Goal: Check status: Check status

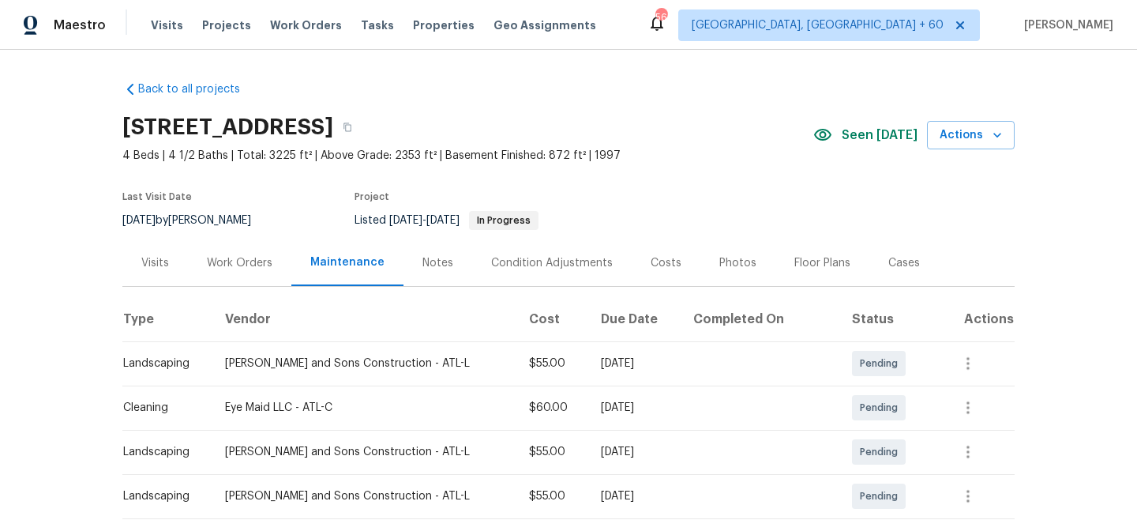
scroll to position [103, 0]
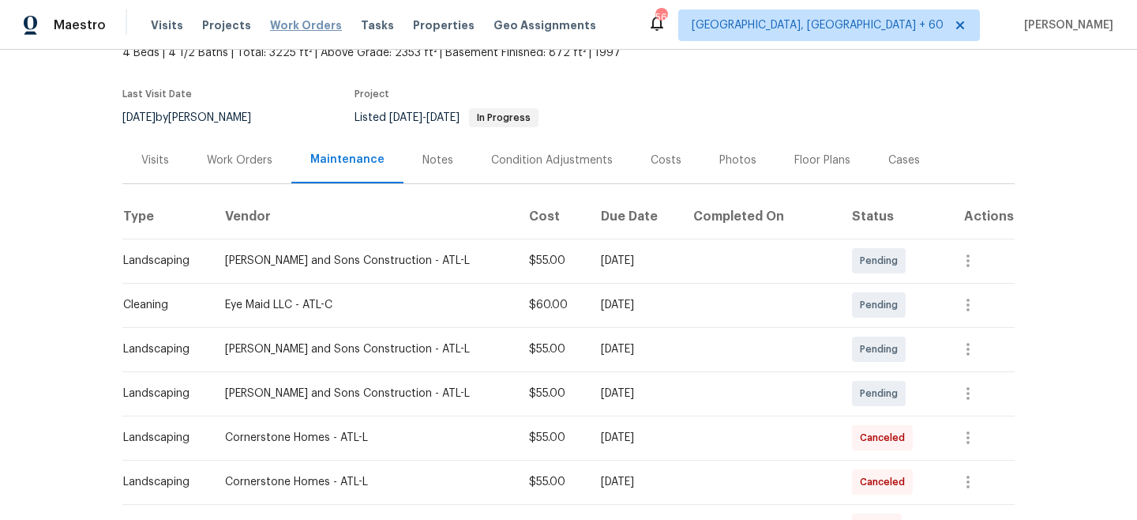
click at [291, 22] on span "Work Orders" at bounding box center [306, 25] width 72 height 16
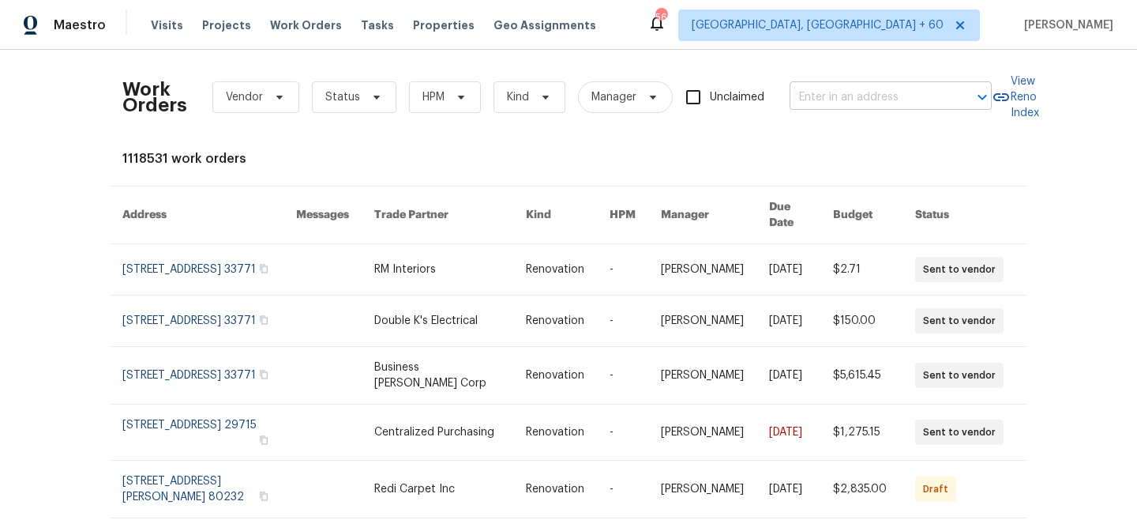
click at [832, 103] on input "text" at bounding box center [869, 97] width 158 height 24
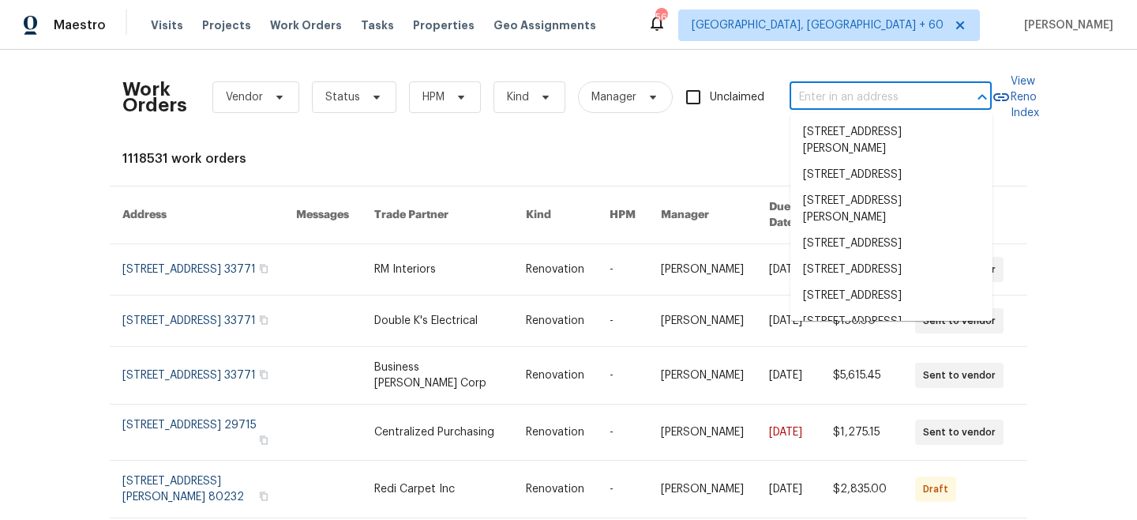
paste input "[STREET_ADDRESS]"
type input "[STREET_ADDRESS]"
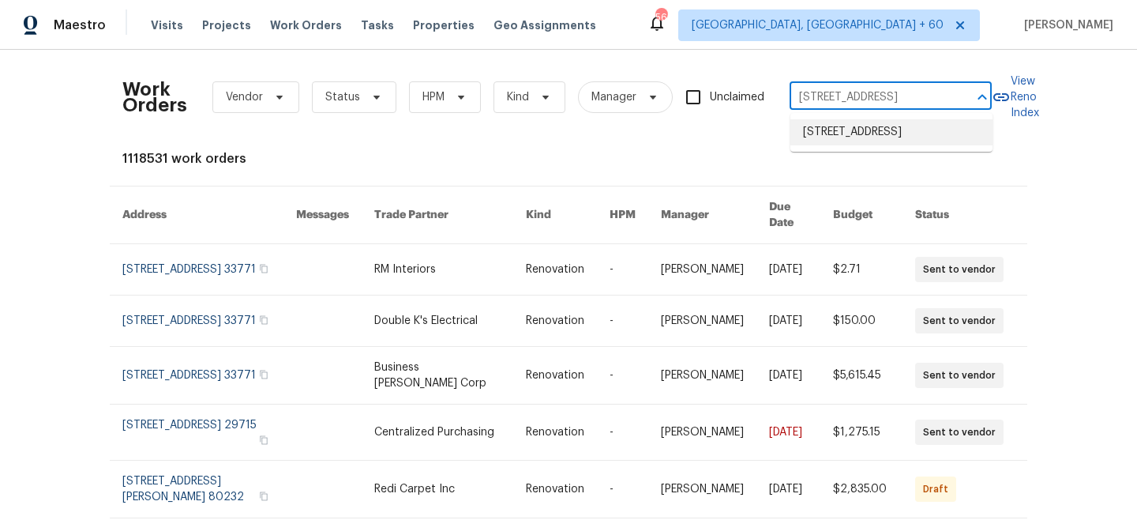
click at [851, 143] on li "[STREET_ADDRESS]" at bounding box center [891, 132] width 202 height 26
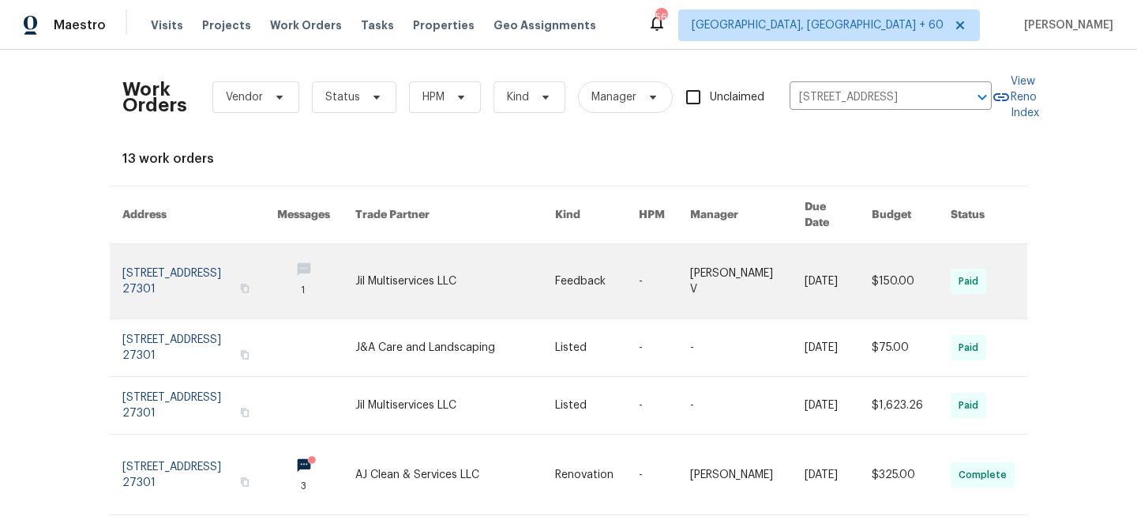
click at [538, 277] on link at bounding box center [455, 281] width 200 height 74
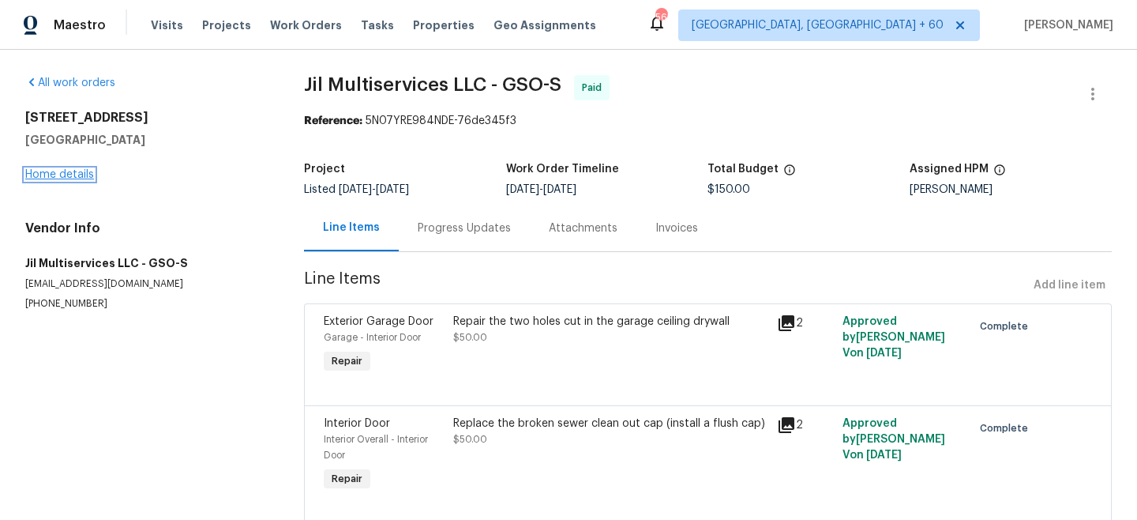
click at [62, 171] on link "Home details" at bounding box center [59, 174] width 69 height 11
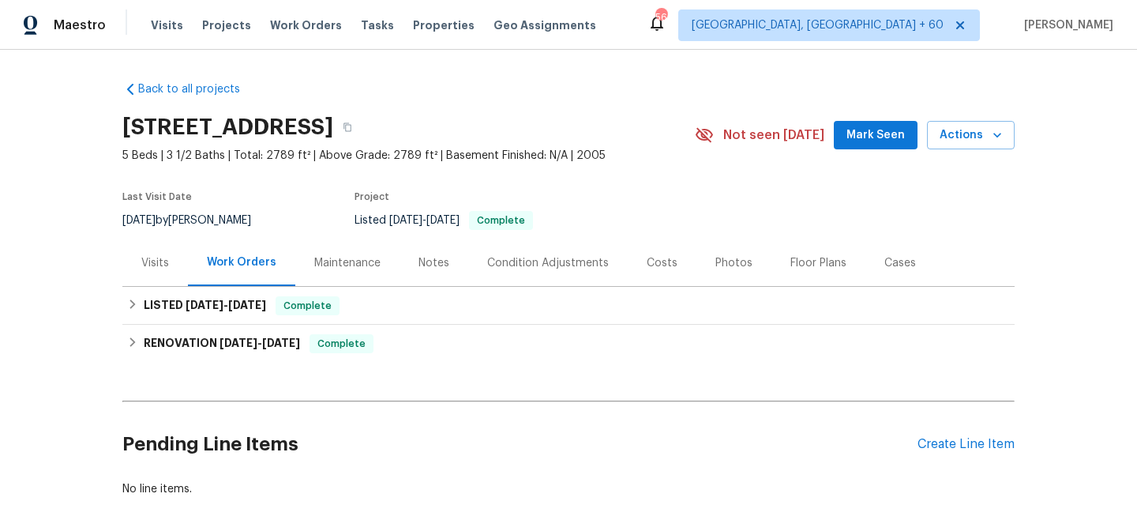
click at [323, 261] on div "Maintenance" at bounding box center [347, 263] width 66 height 16
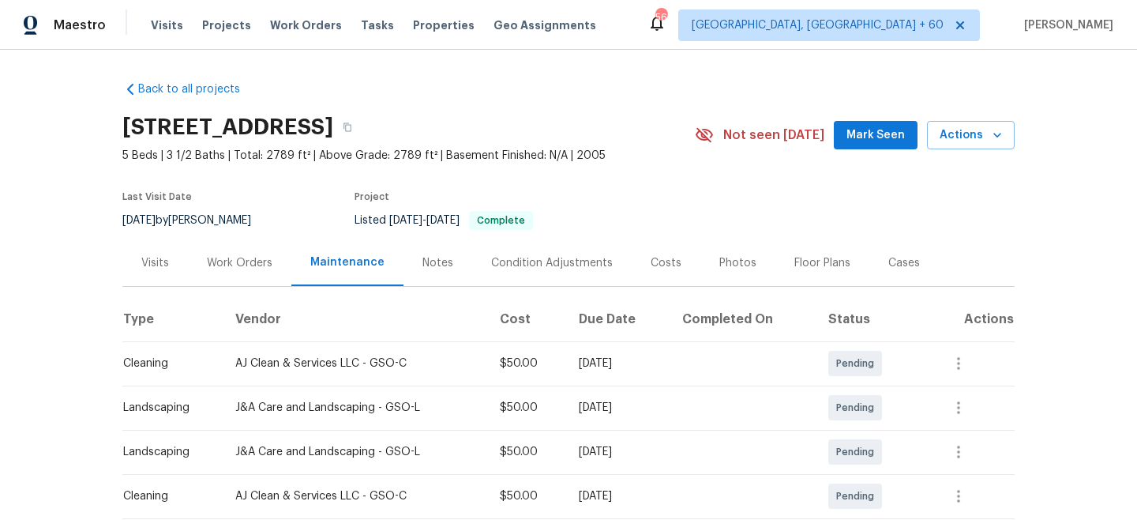
click at [264, 255] on div "Work Orders" at bounding box center [240, 263] width 66 height 16
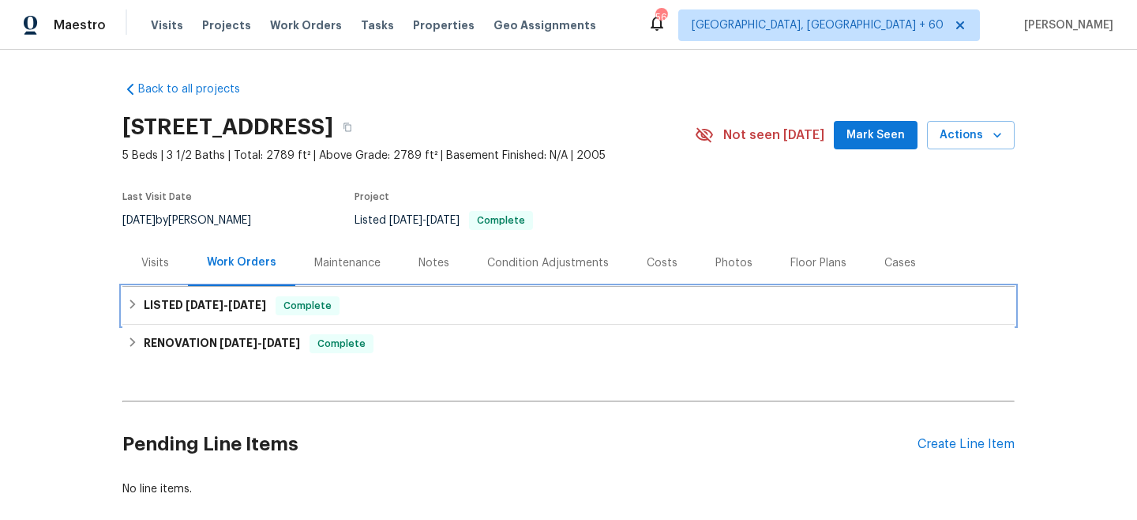
click at [330, 298] on span "Complete" at bounding box center [307, 306] width 61 height 16
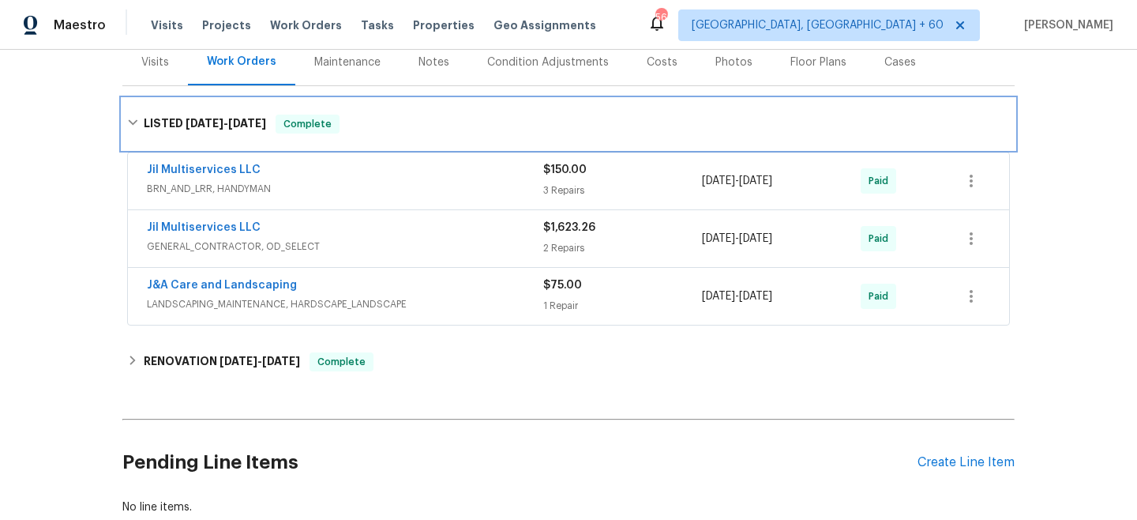
scroll to position [203, 0]
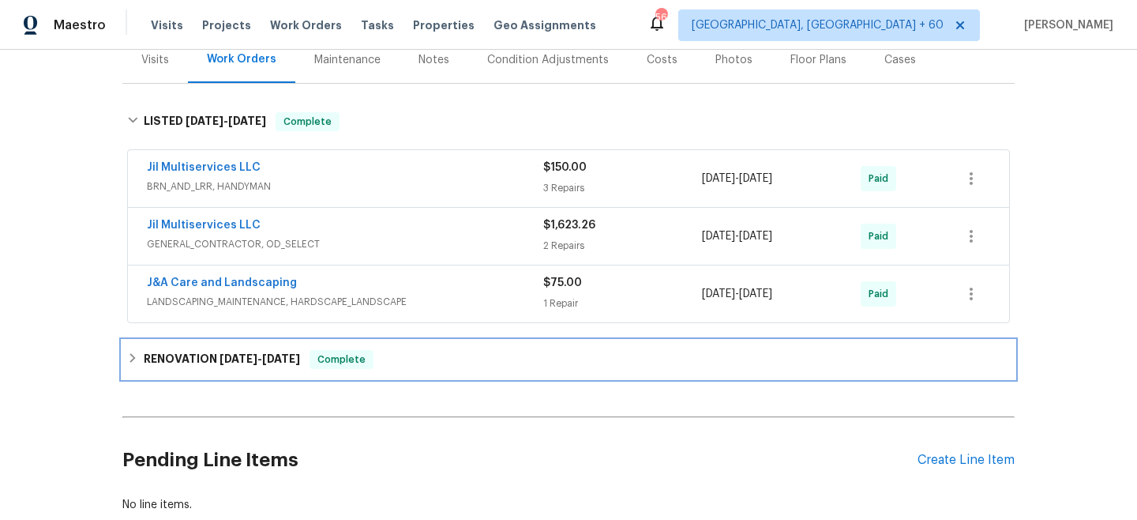
click at [460, 352] on div "RENOVATION [DATE] - [DATE] Complete" at bounding box center [568, 359] width 883 height 19
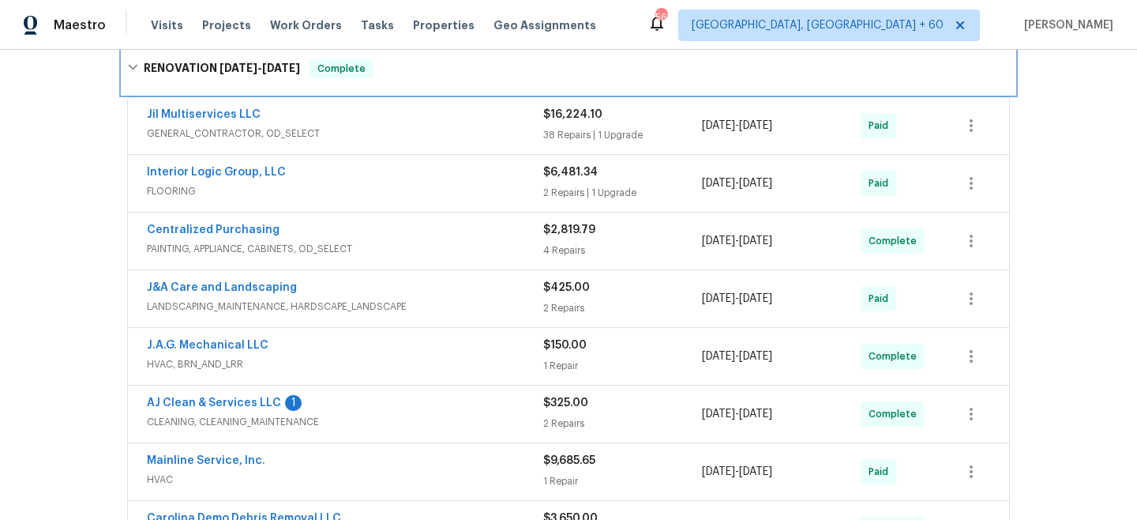
scroll to position [501, 0]
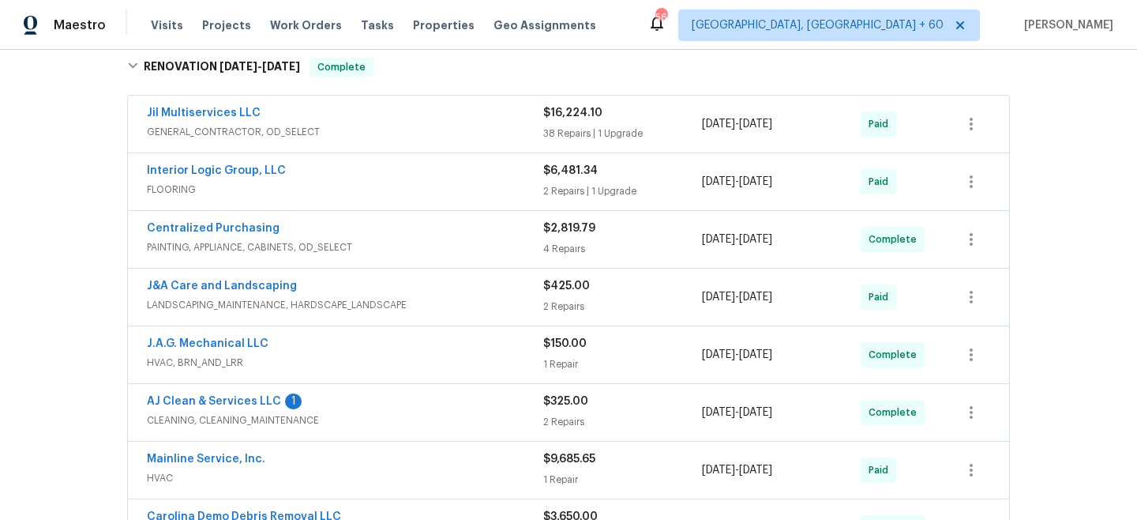
click at [494, 409] on div "AJ Clean & Services LLC 1" at bounding box center [345, 402] width 396 height 19
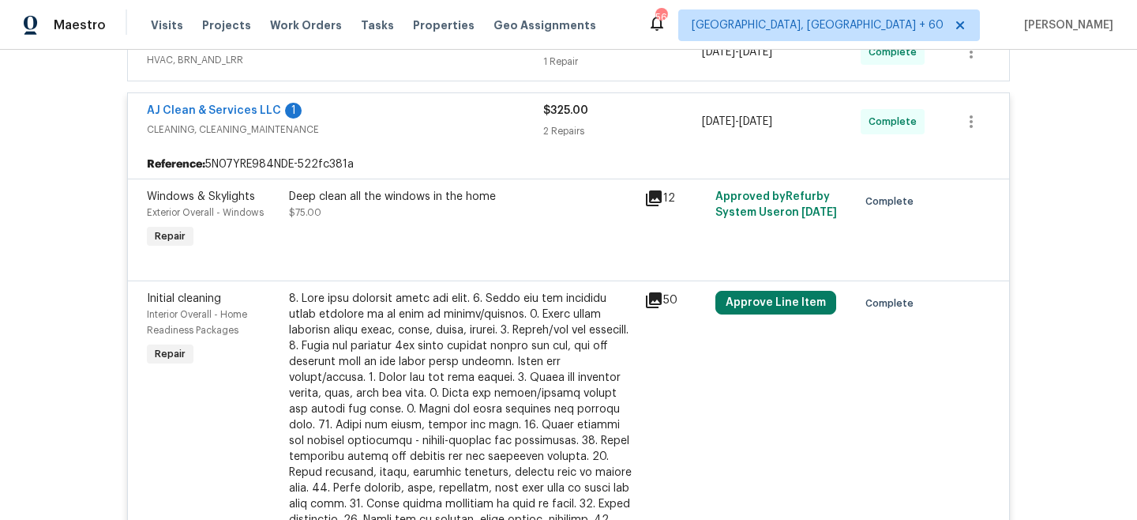
scroll to position [805, 0]
